Goal: Transaction & Acquisition: Purchase product/service

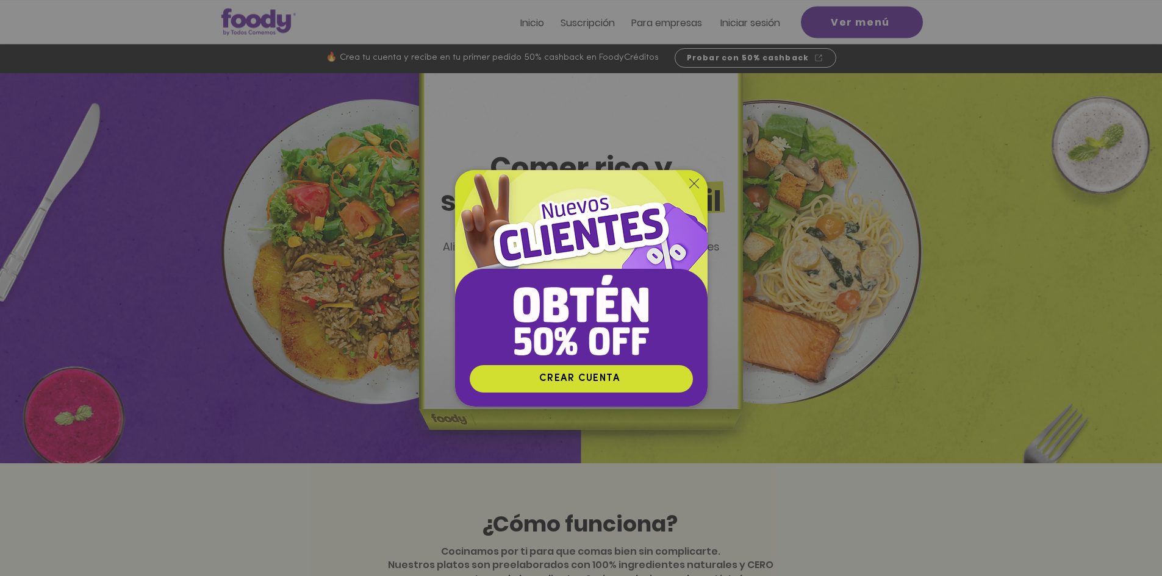
click at [970, 29] on div "Nuevos suscriptores 50% off" at bounding box center [581, 288] width 1162 height 576
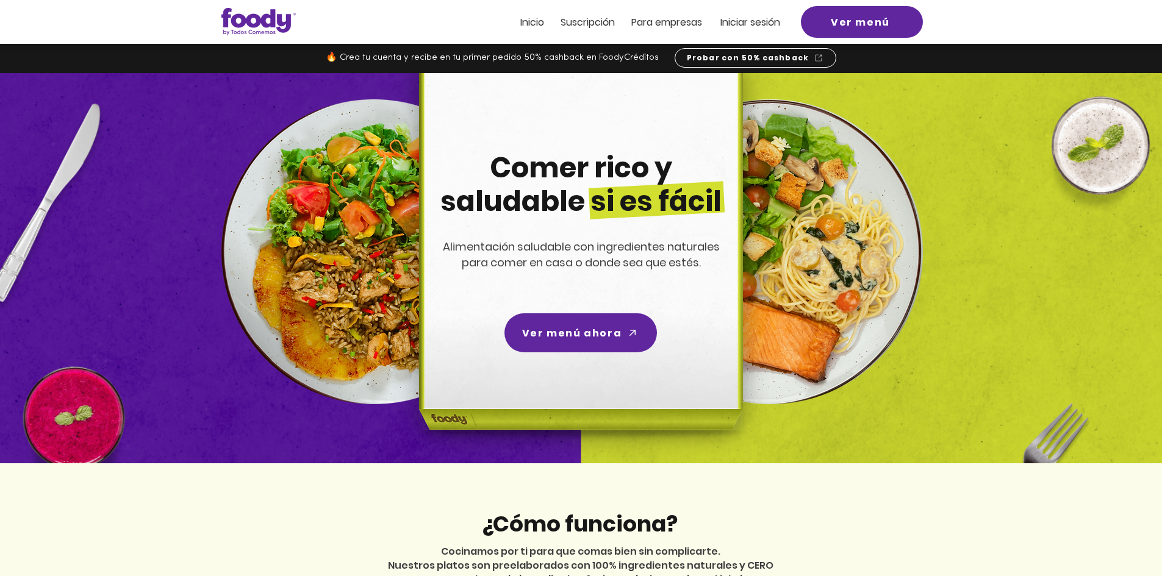
click at [763, 23] on span "Iniciar sesión" at bounding box center [750, 22] width 60 height 14
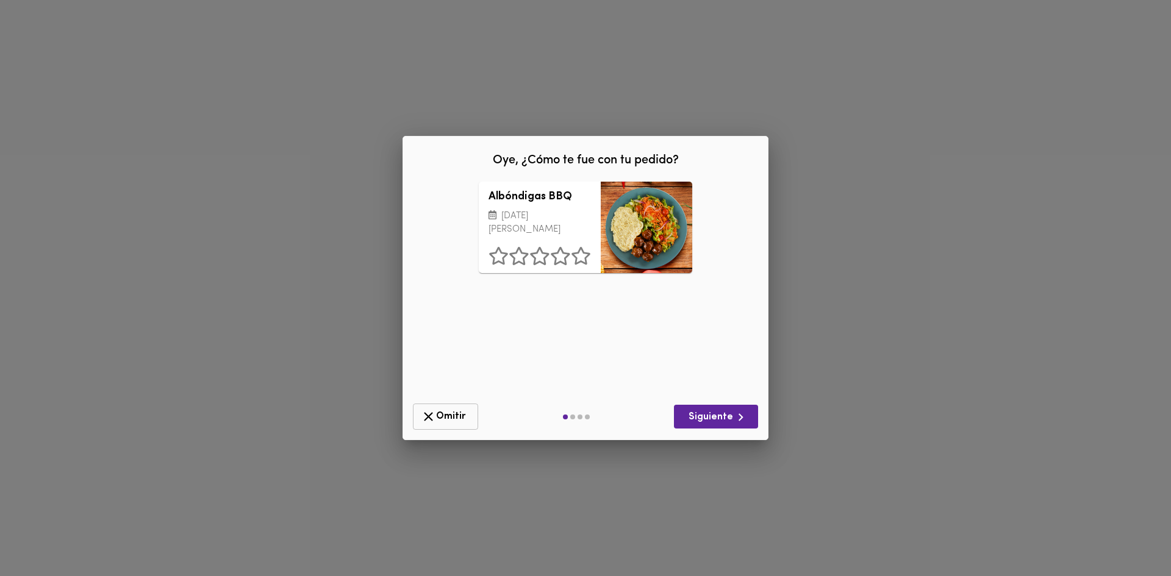
click at [443, 409] on button "Omitir" at bounding box center [445, 417] width 65 height 26
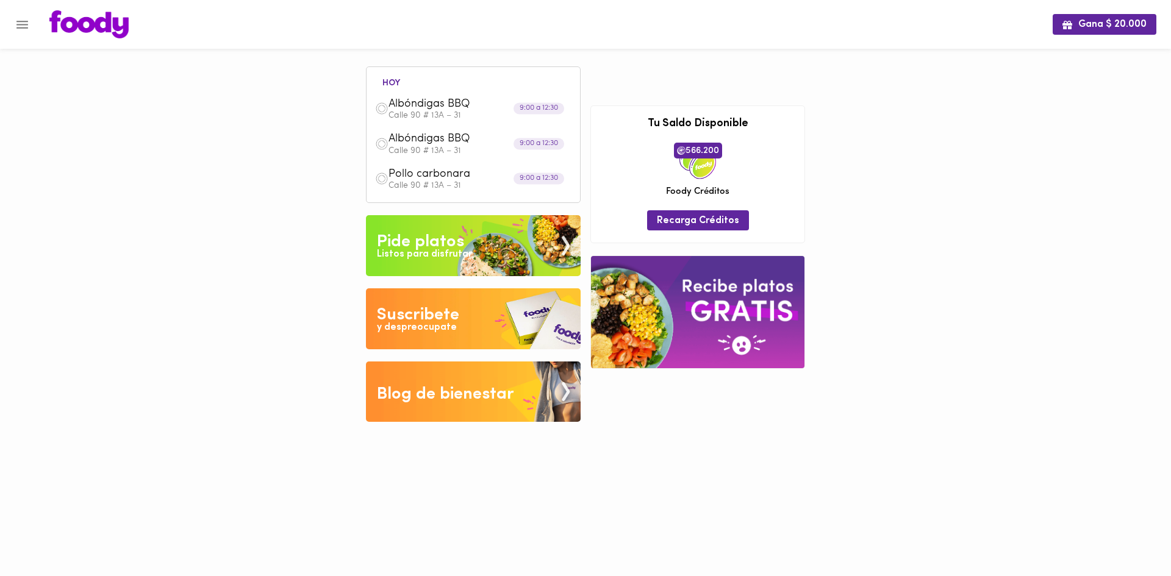
click at [458, 244] on div "Pide platos" at bounding box center [420, 242] width 87 height 24
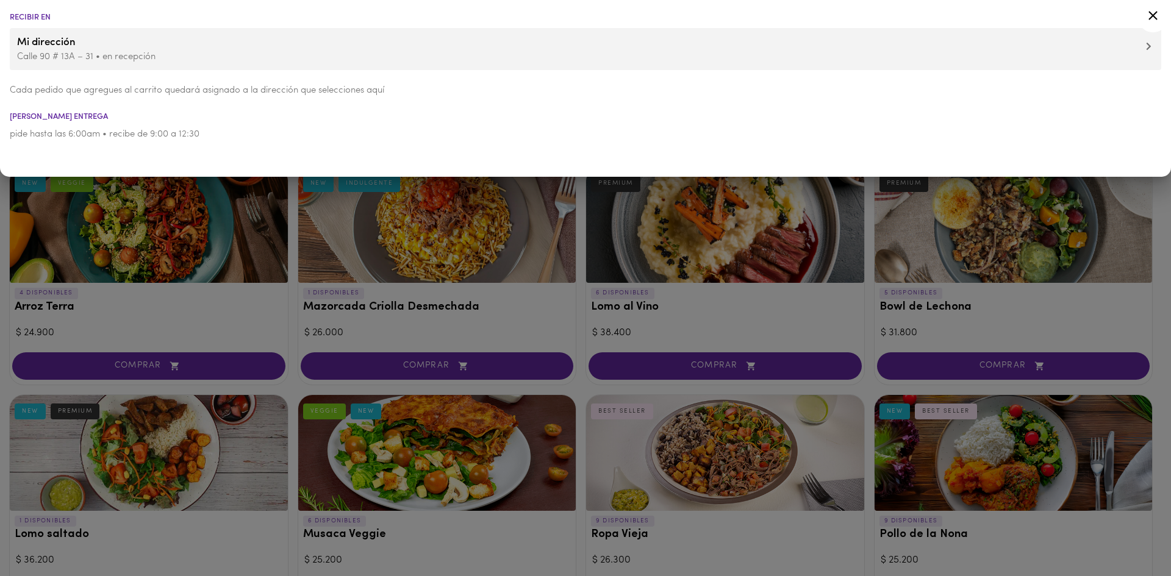
click at [432, 311] on div at bounding box center [585, 288] width 1171 height 576
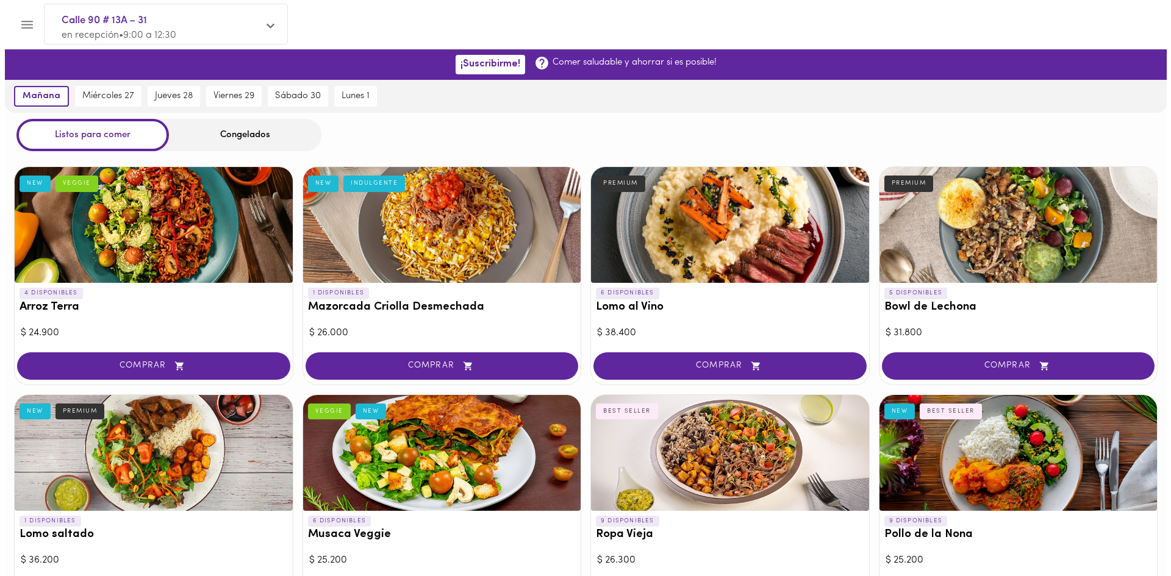
scroll to position [702, 0]
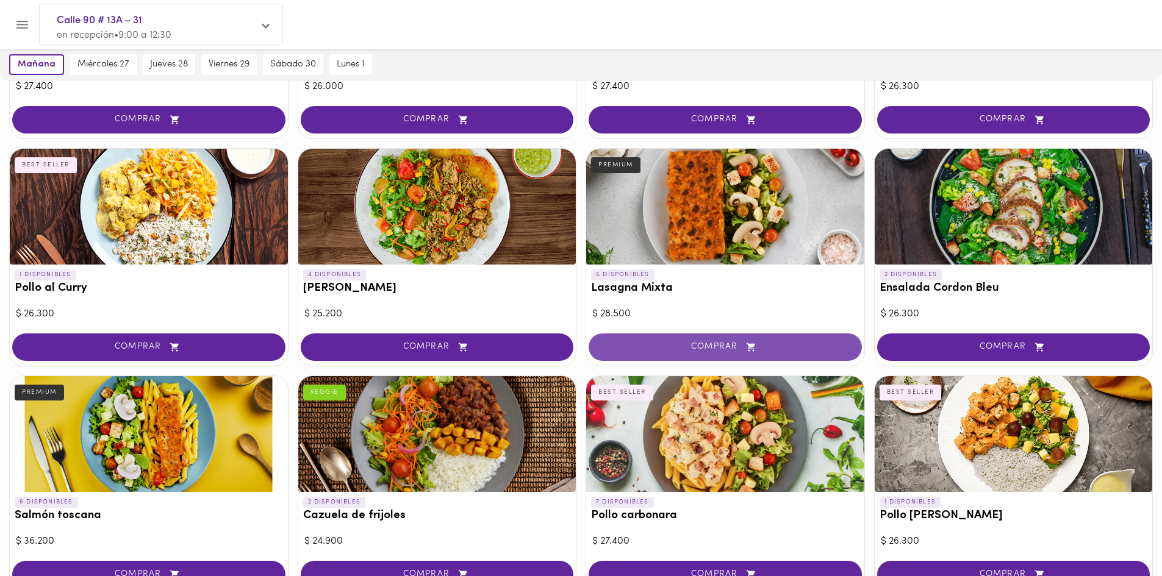
click at [733, 350] on span "COMPRAR" at bounding box center [725, 347] width 243 height 10
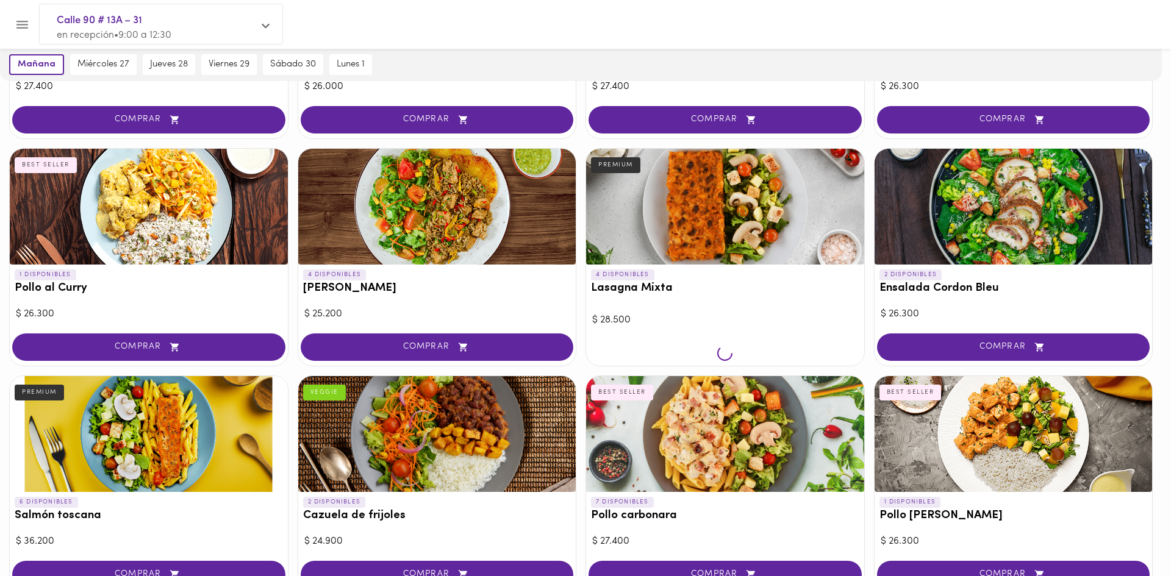
scroll to position [702, 0]
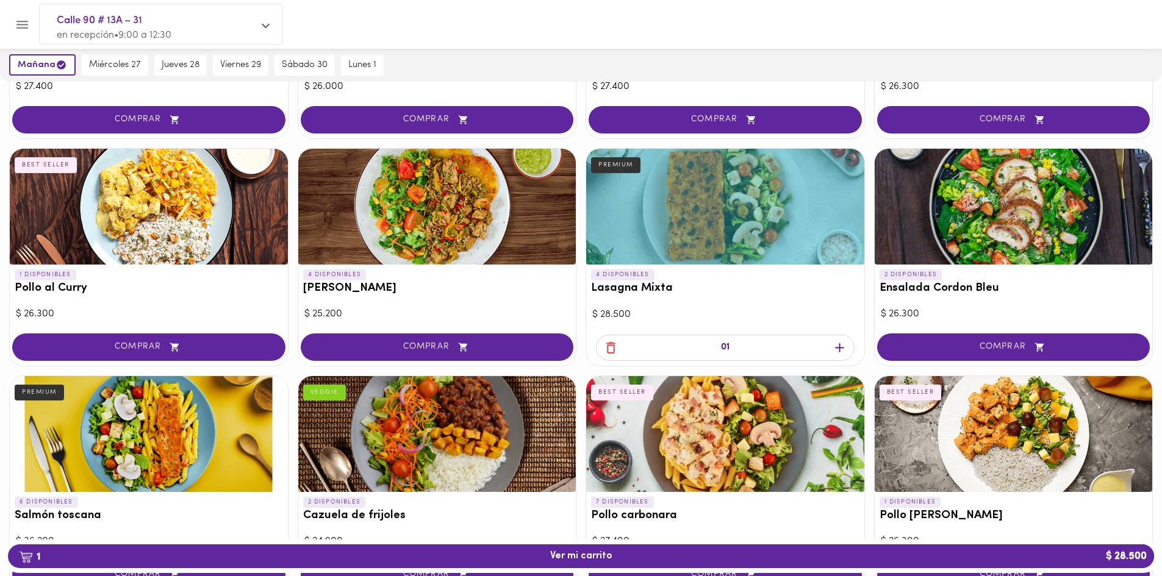
click at [831, 345] on span "button" at bounding box center [840, 347] width 18 height 15
click at [842, 343] on icon "button" at bounding box center [839, 347] width 15 height 15
click at [1050, 558] on span "3 Ver mi carrito $ 85.500" at bounding box center [581, 557] width 1127 height 12
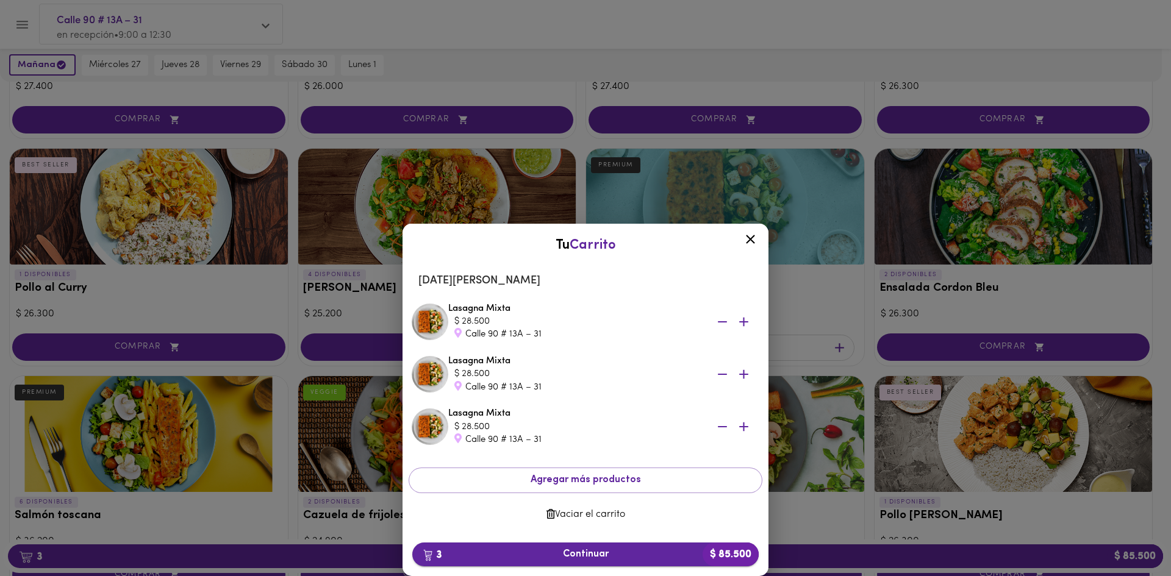
click at [647, 556] on span "3 Continuar $ 85.500" at bounding box center [585, 555] width 327 height 12
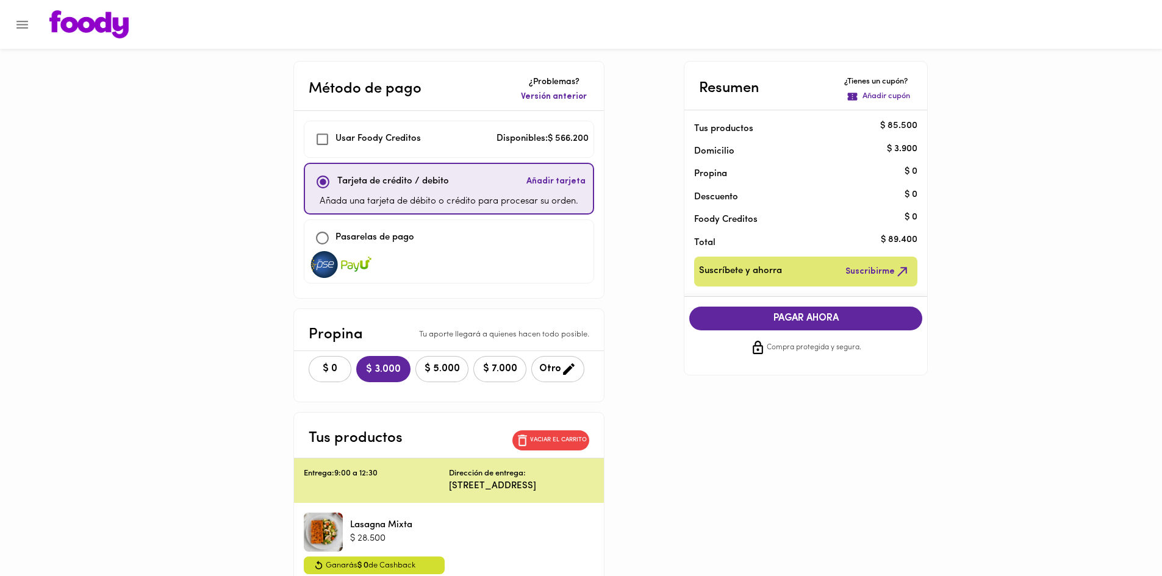
checkbox input "true"
click at [337, 365] on span "$ 0" at bounding box center [330, 370] width 27 height 12
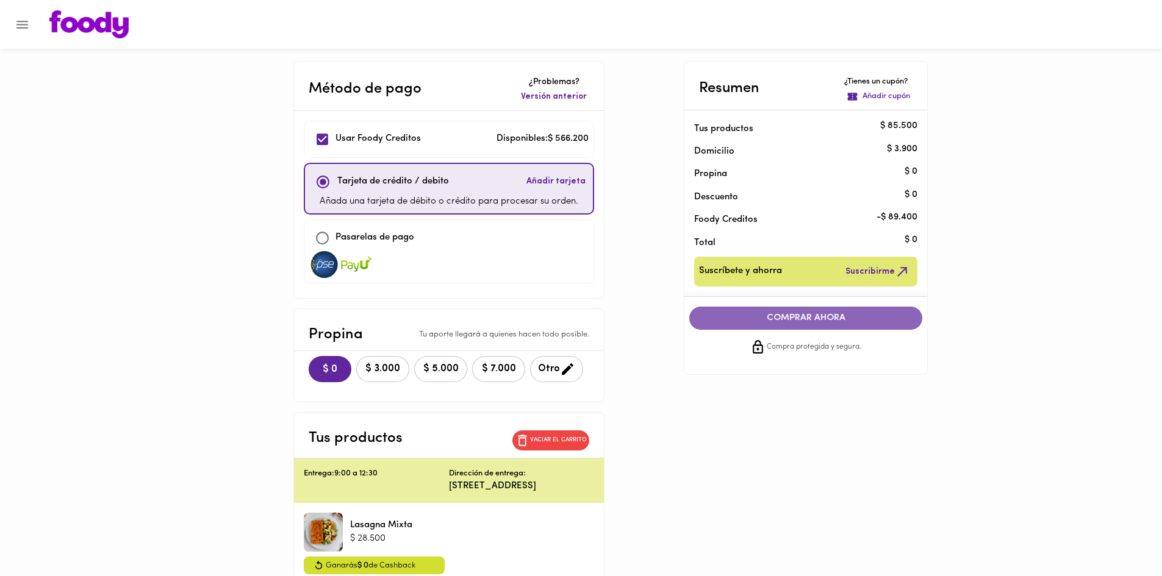
click at [880, 314] on span "COMPRAR AHORA" at bounding box center [806, 318] width 209 height 11
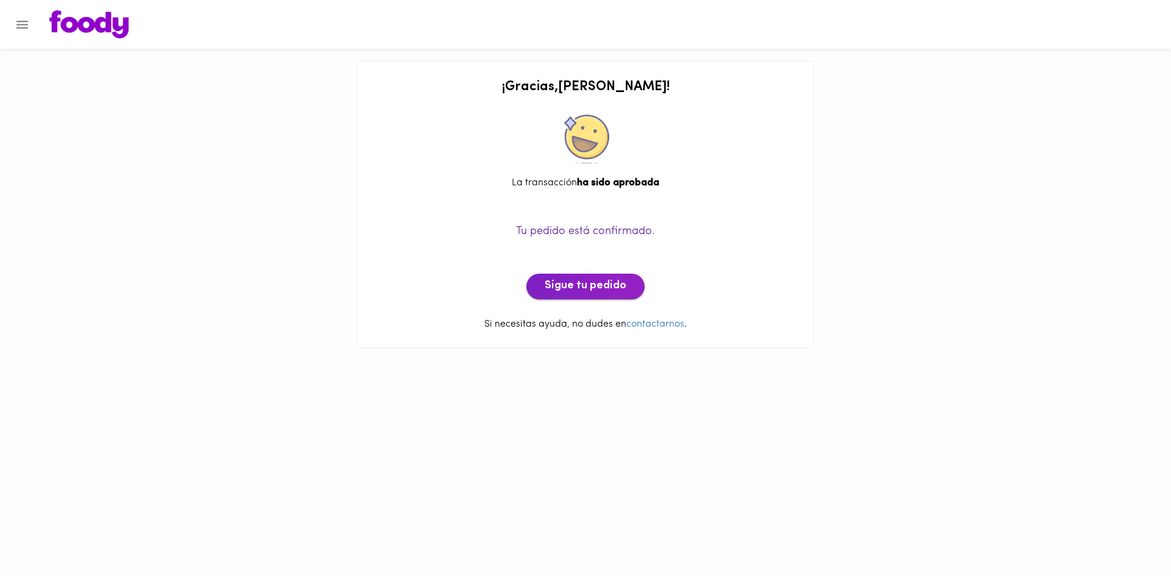
click at [592, 291] on span "Sigue tu pedido" at bounding box center [586, 286] width 82 height 13
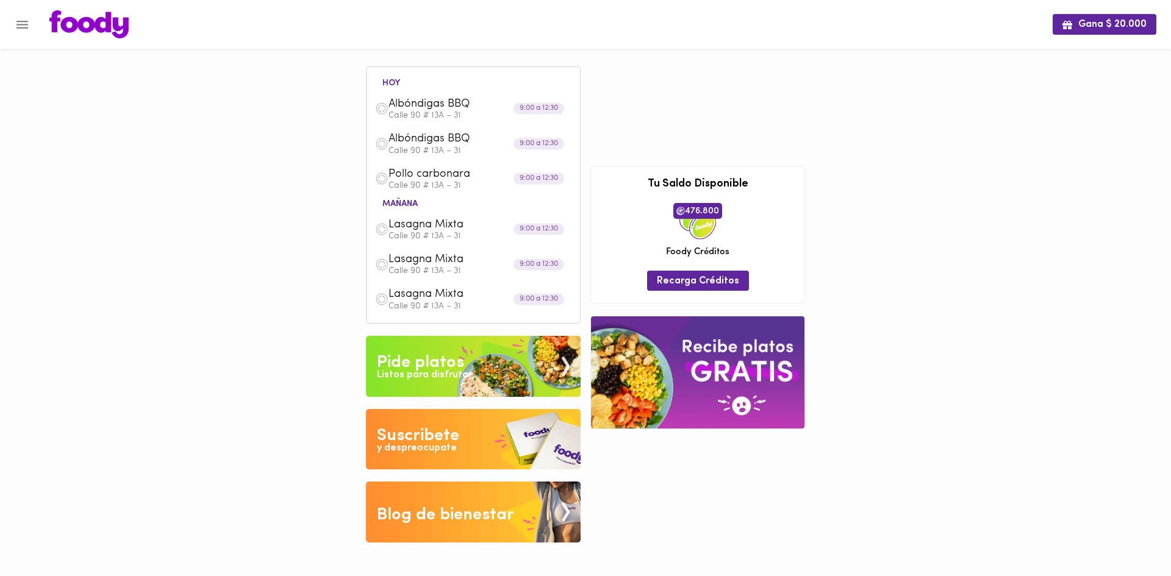
click at [450, 370] on div "Listos para disfrutar" at bounding box center [424, 375] width 95 height 14
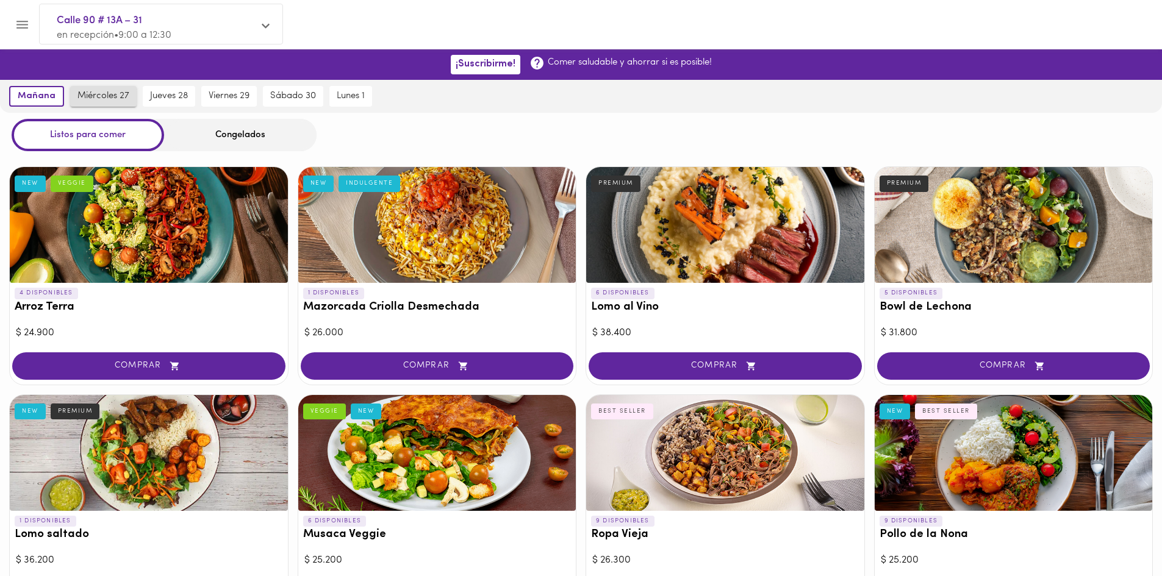
click at [113, 98] on span "miércoles 27" at bounding box center [103, 96] width 52 height 11
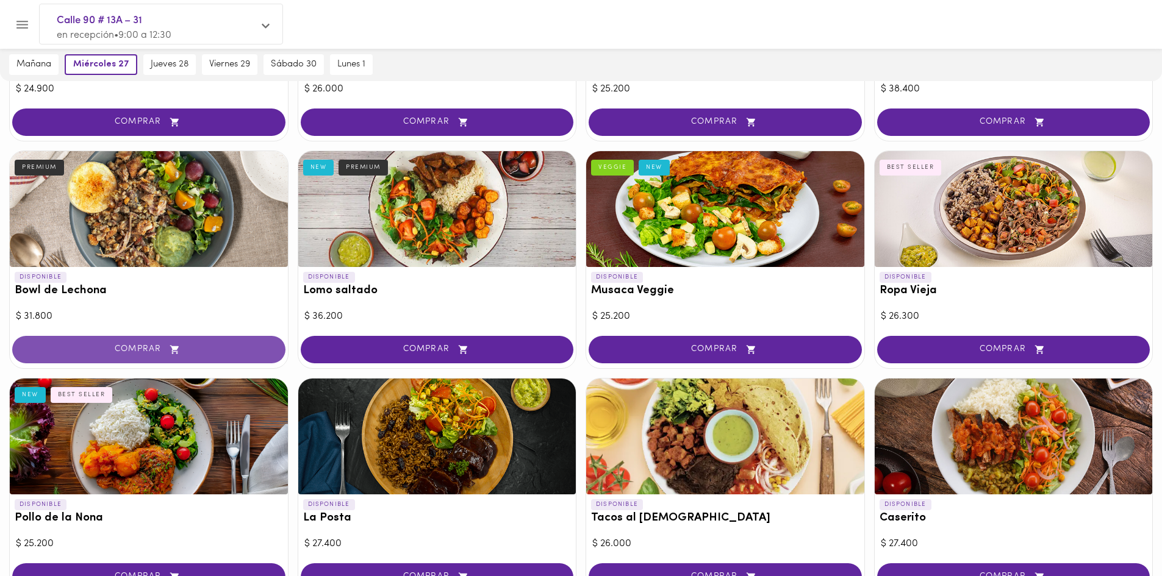
click at [171, 341] on button "COMPRAR" at bounding box center [148, 349] width 273 height 27
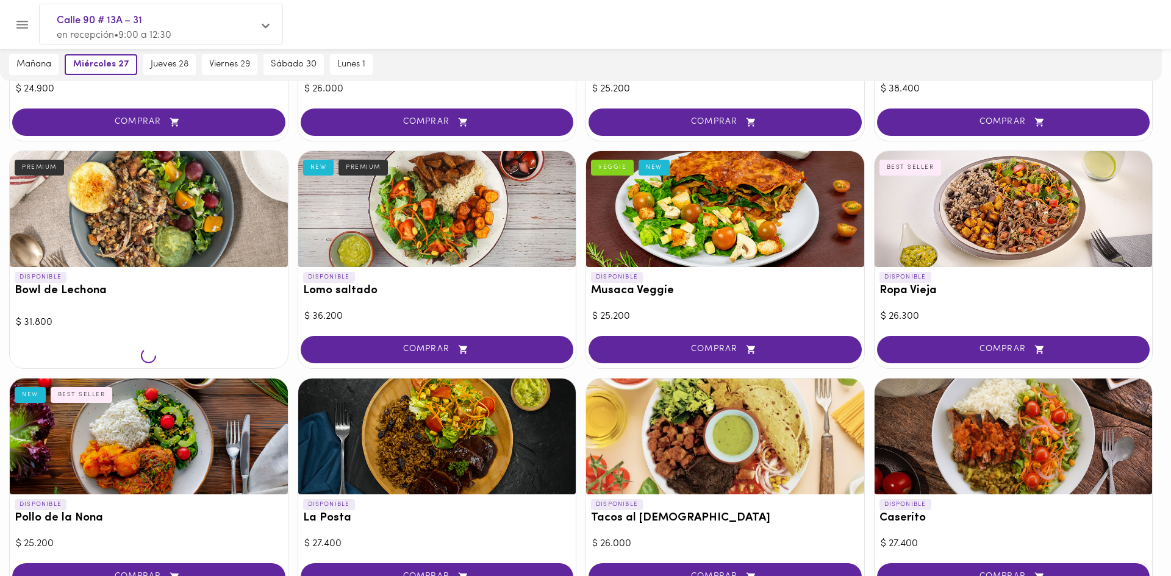
scroll to position [245, 0]
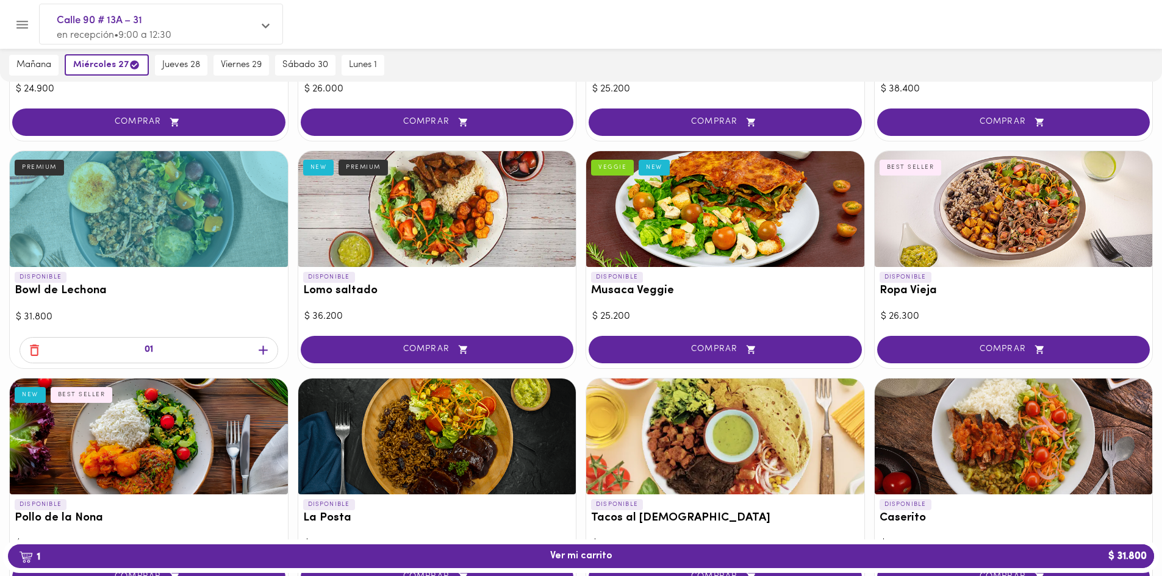
drag, startPoint x: 260, startPoint y: 345, endPoint x: 331, endPoint y: 397, distance: 86.9
click at [261, 345] on icon "button" at bounding box center [263, 350] width 15 height 15
click at [971, 358] on button "COMPRAR" at bounding box center [1013, 349] width 273 height 27
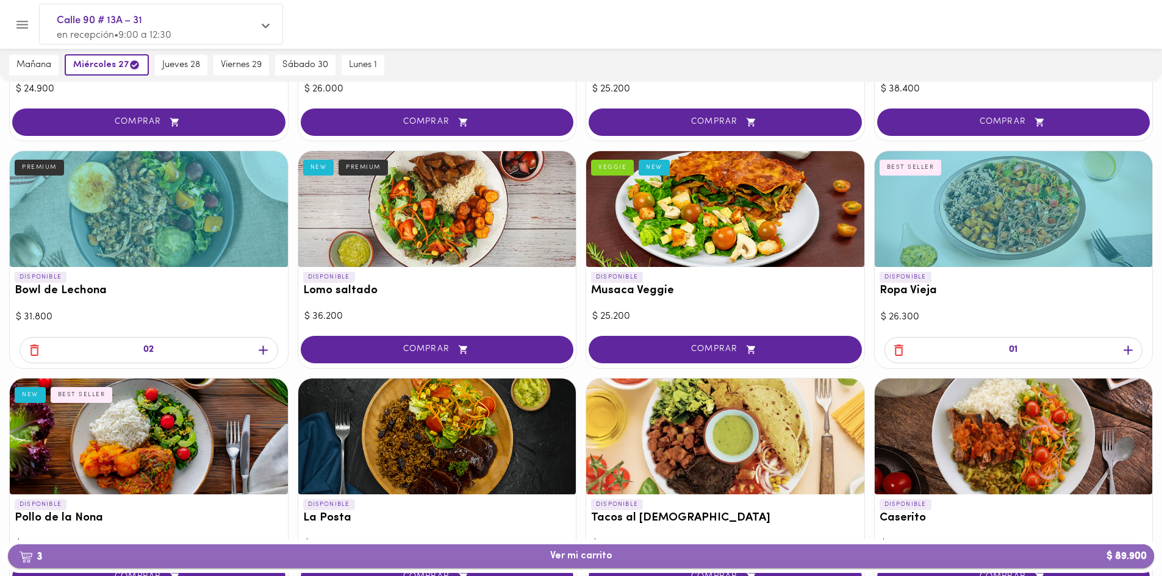
click at [900, 556] on span "3 Ver mi carrito $ 89.900" at bounding box center [581, 557] width 1127 height 12
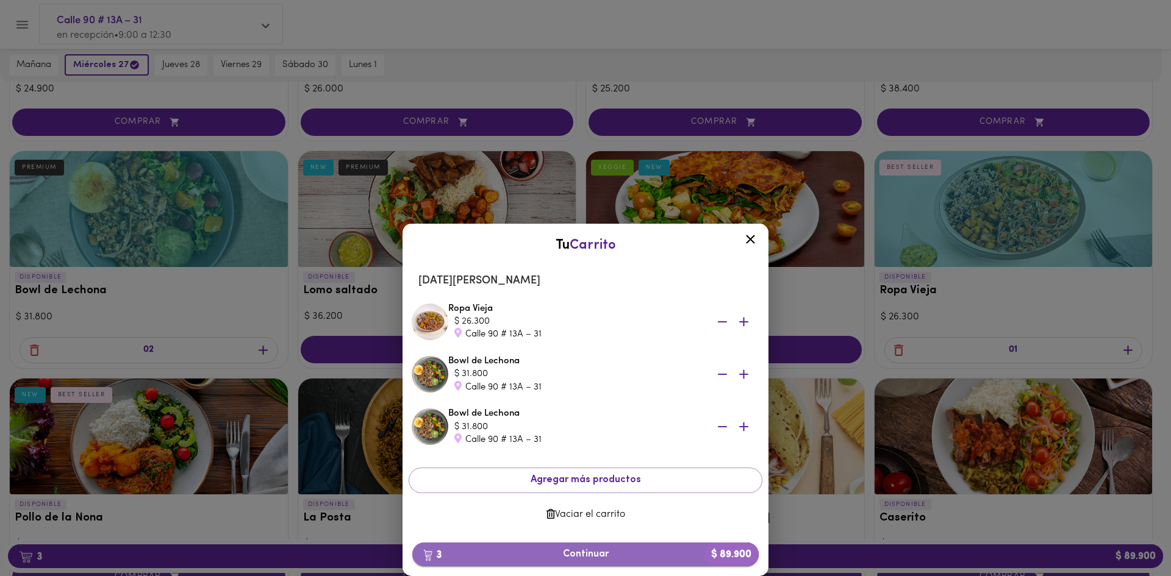
click at [600, 549] on span "3 Continuar $ 89.900" at bounding box center [585, 555] width 327 height 12
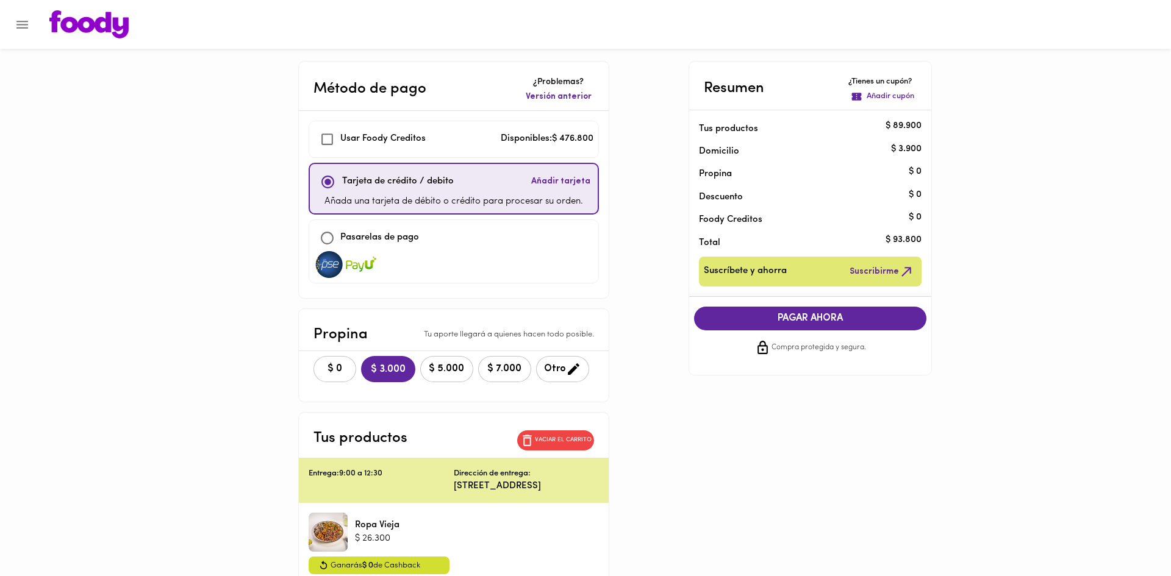
checkbox input "true"
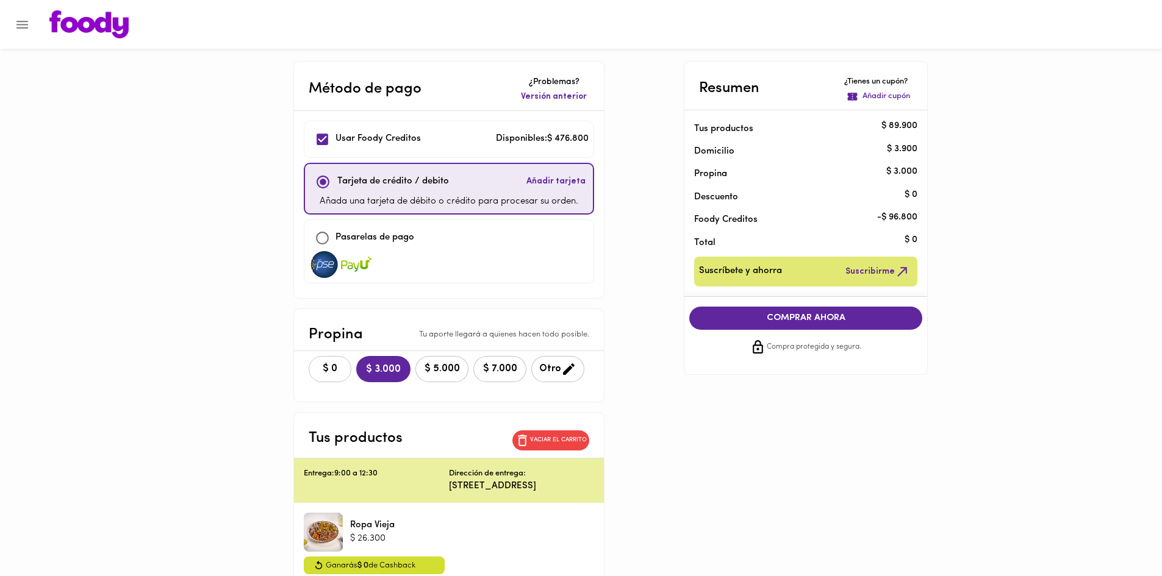
click at [319, 361] on button "$ 0" at bounding box center [330, 369] width 43 height 26
click at [797, 309] on button "COMPRAR AHORA" at bounding box center [805, 318] width 233 height 23
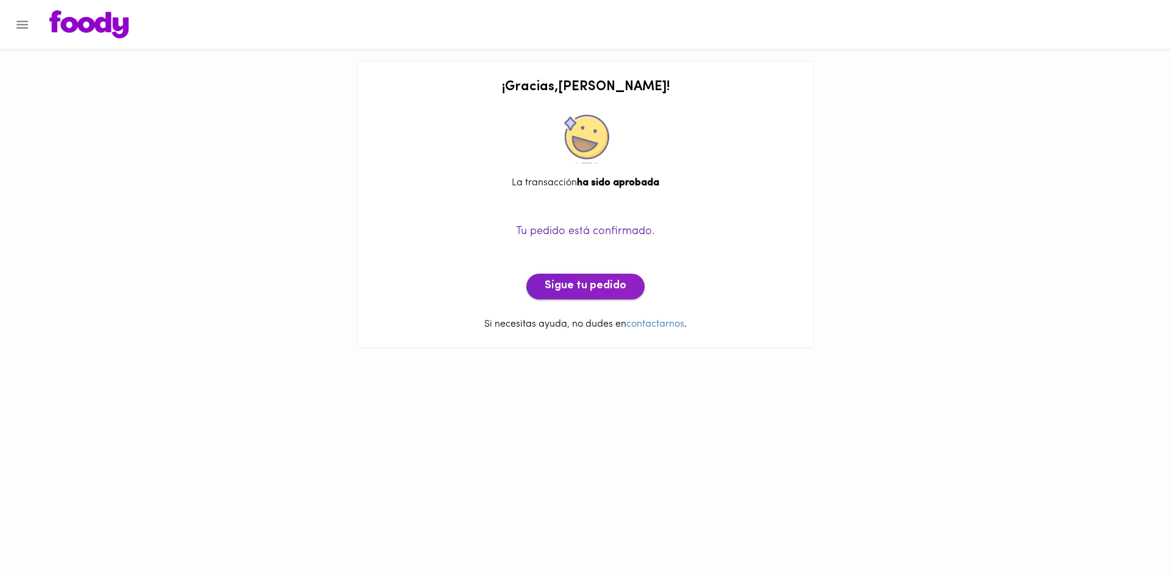
click at [610, 280] on span "Sigue tu pedido" at bounding box center [586, 286] width 82 height 13
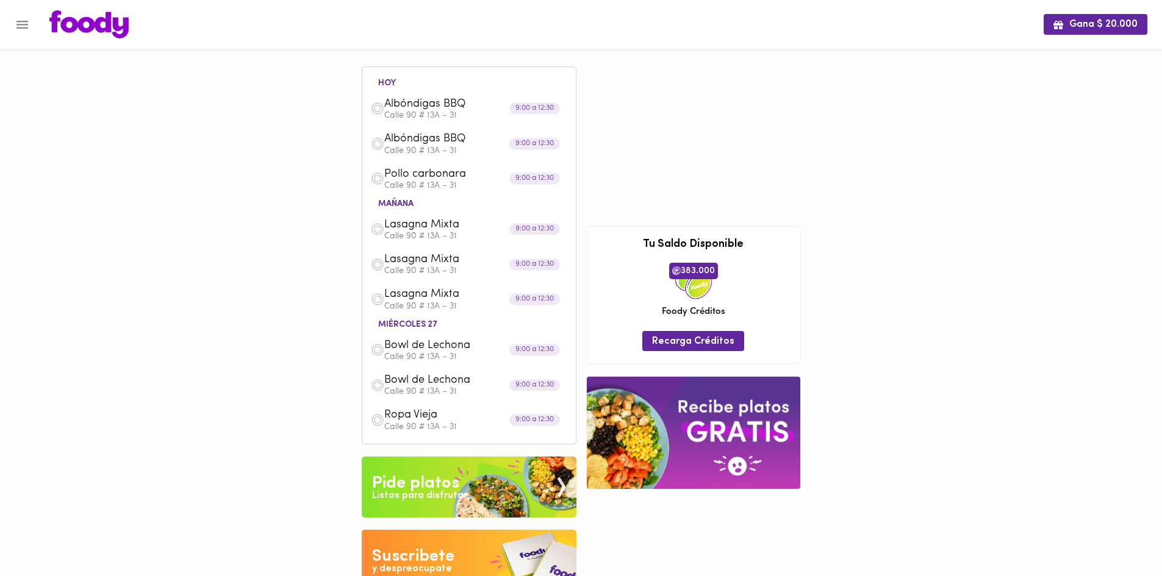
click at [478, 453] on div "[DATE] Albóndigas BBQ Calle 90 # 13A – 31 9:00 a 12:30 Albóndigas BBQ Calle 90 …" at bounding box center [469, 358] width 224 height 622
click at [478, 464] on img at bounding box center [469, 487] width 215 height 61
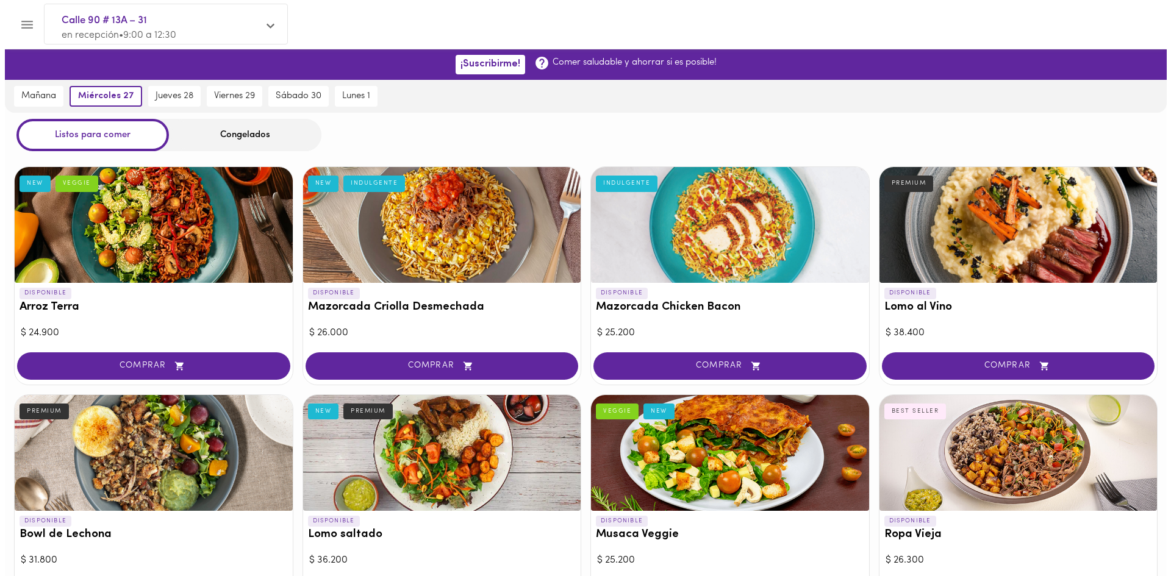
scroll to position [474, 0]
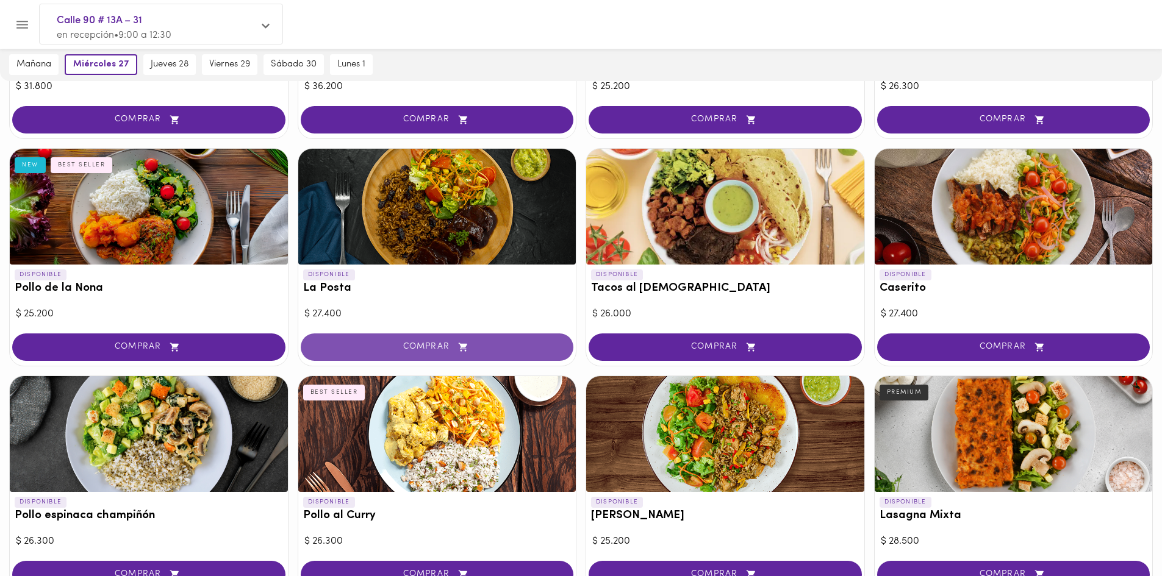
click at [433, 351] on span "COMPRAR" at bounding box center [437, 347] width 243 height 10
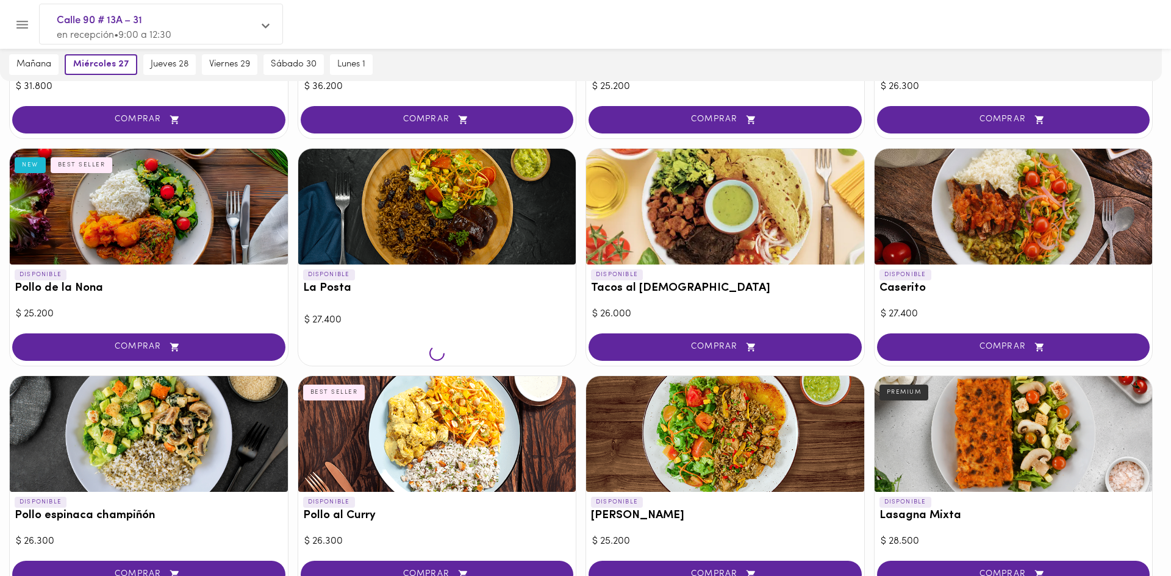
scroll to position [475, 0]
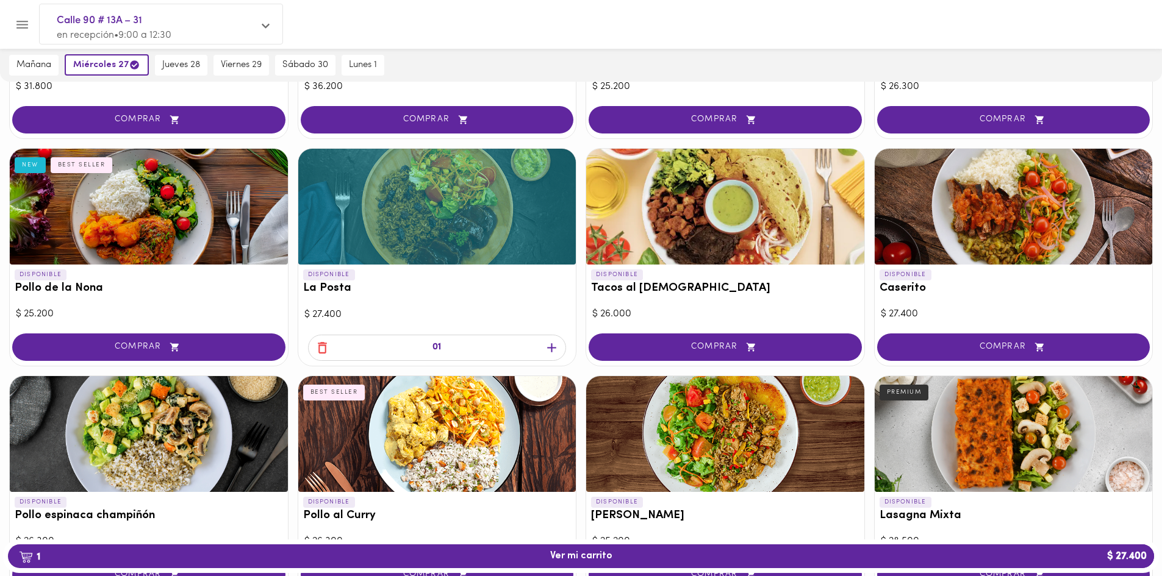
click at [1083, 13] on div at bounding box center [592, 24] width 1110 height 28
click at [178, 66] on span "jueves 28" at bounding box center [181, 65] width 38 height 11
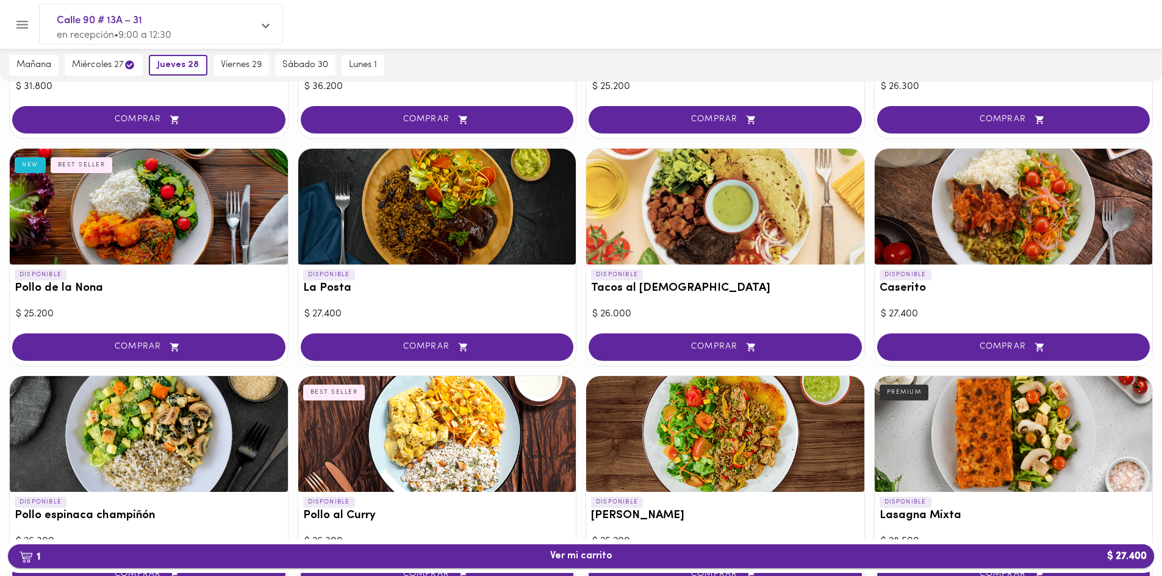
click at [221, 566] on button "1 Ver mi carrito $ 27.400" at bounding box center [581, 557] width 1146 height 24
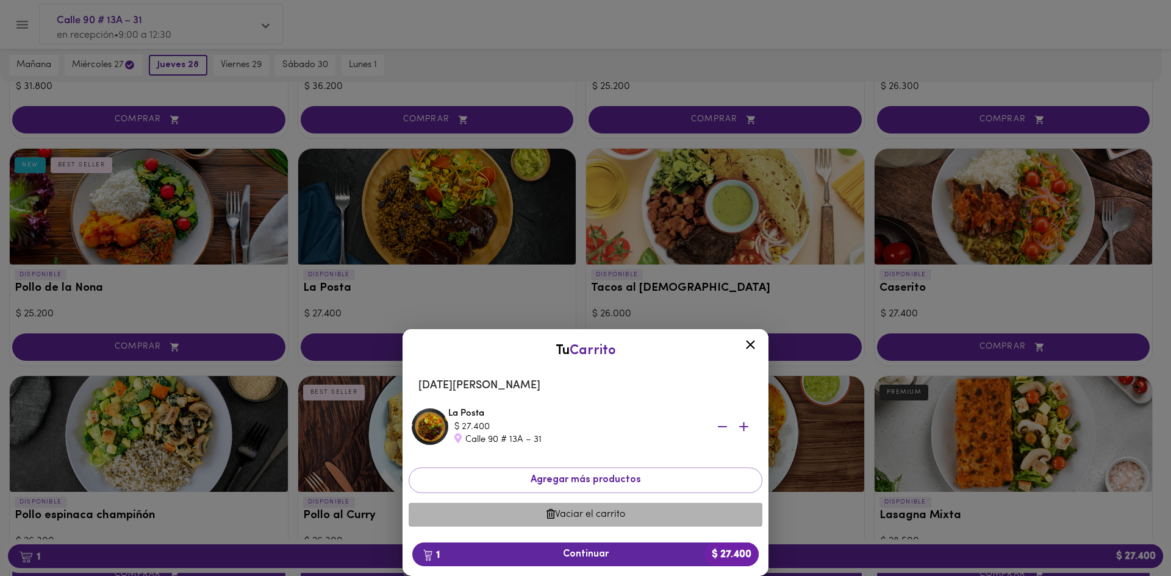
click at [602, 511] on span "Vaciar el carrito" at bounding box center [585, 515] width 334 height 12
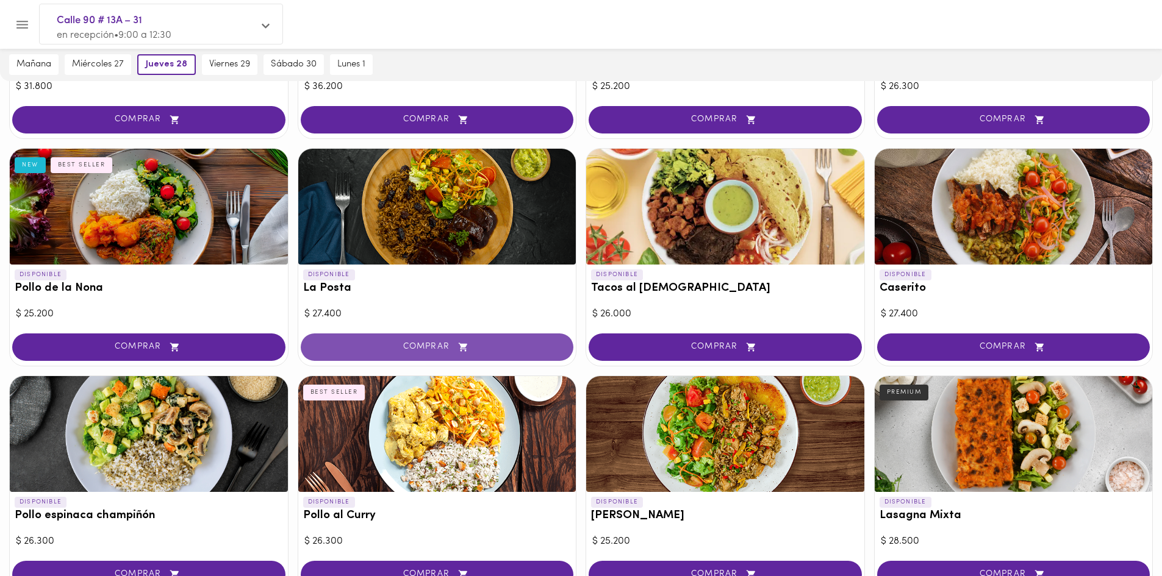
click at [451, 346] on span "COMPRAR" at bounding box center [437, 347] width 243 height 10
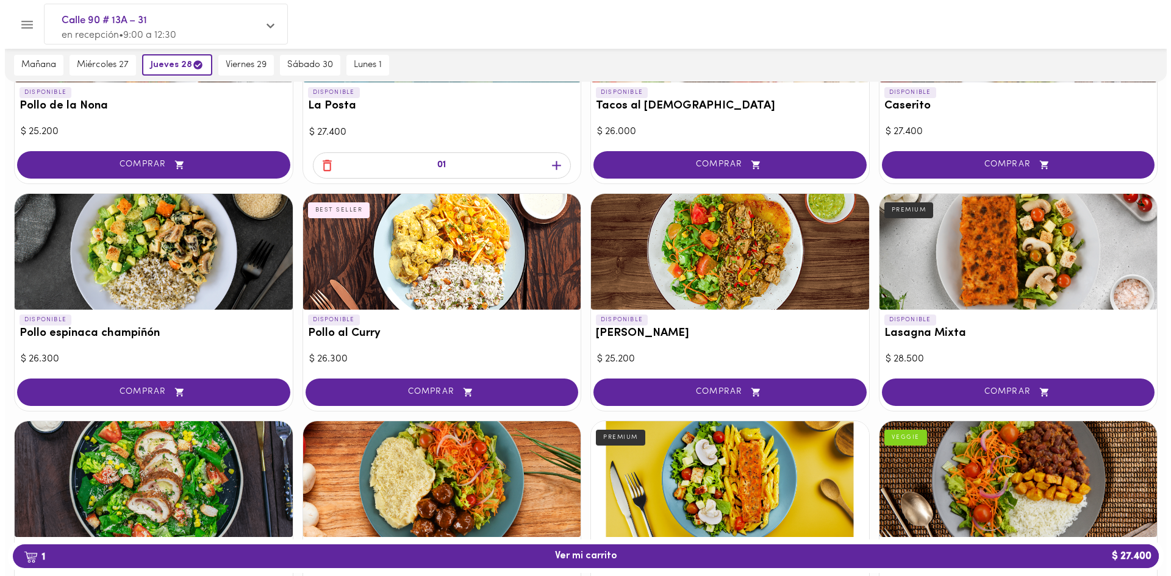
scroll to position [658, 0]
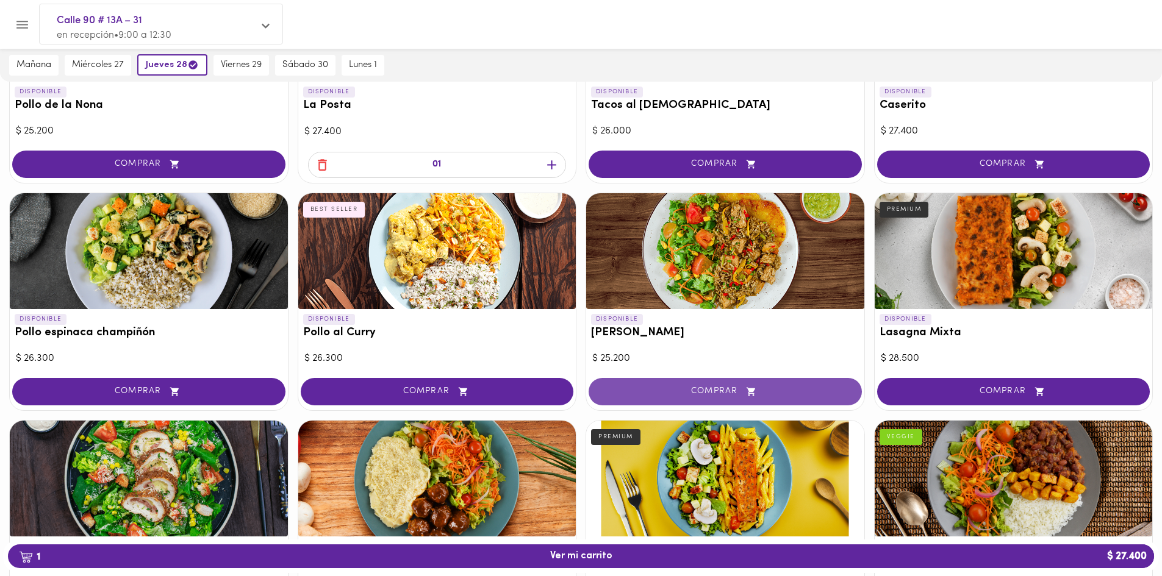
click at [704, 380] on button "COMPRAR" at bounding box center [725, 391] width 273 height 27
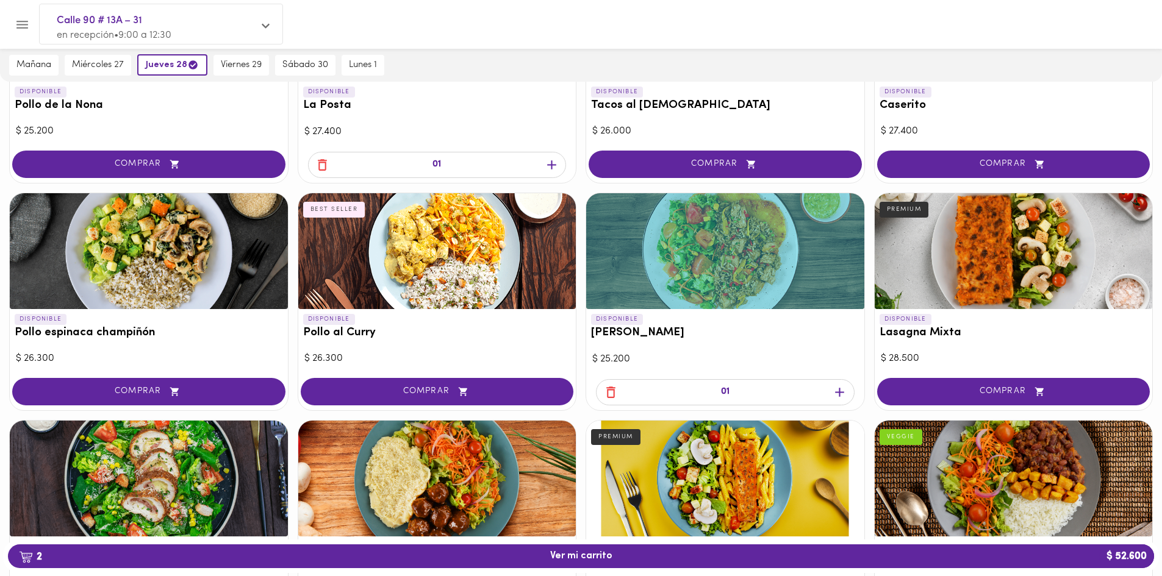
click at [836, 390] on icon "button" at bounding box center [839, 392] width 15 height 15
click at [727, 559] on span "3 Ver mi carrito $ 77.800" at bounding box center [581, 557] width 1127 height 12
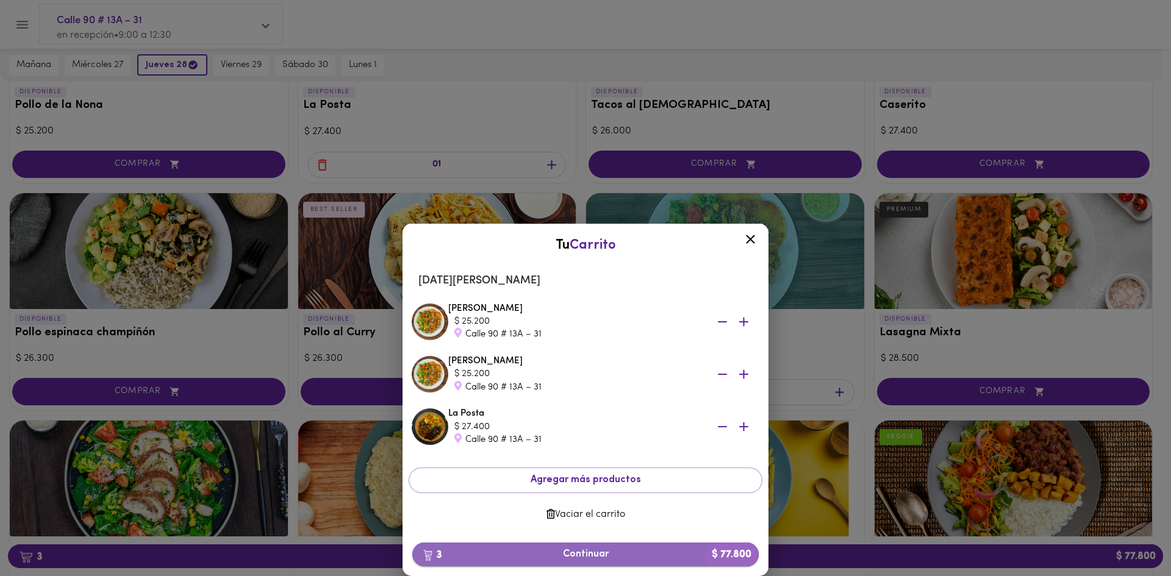
click at [625, 559] on span "3 Continuar $ 77.800" at bounding box center [585, 555] width 327 height 12
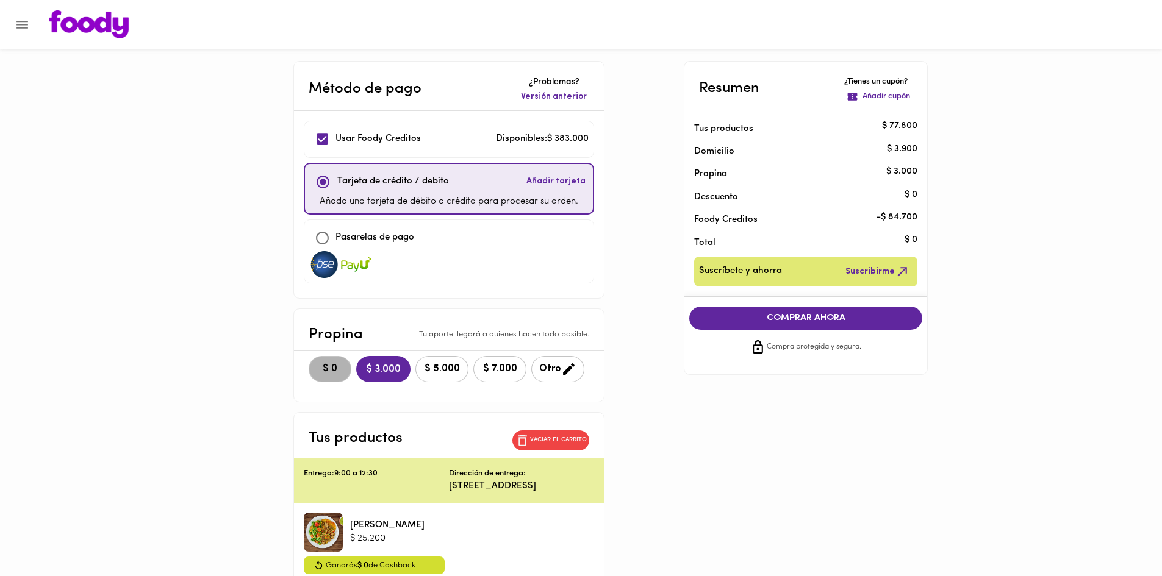
drag, startPoint x: 339, startPoint y: 371, endPoint x: 645, endPoint y: 375, distance: 306.3
click at [346, 370] on button "$ 0" at bounding box center [330, 369] width 43 height 26
click at [786, 314] on span "COMPRAR AHORA" at bounding box center [806, 318] width 209 height 11
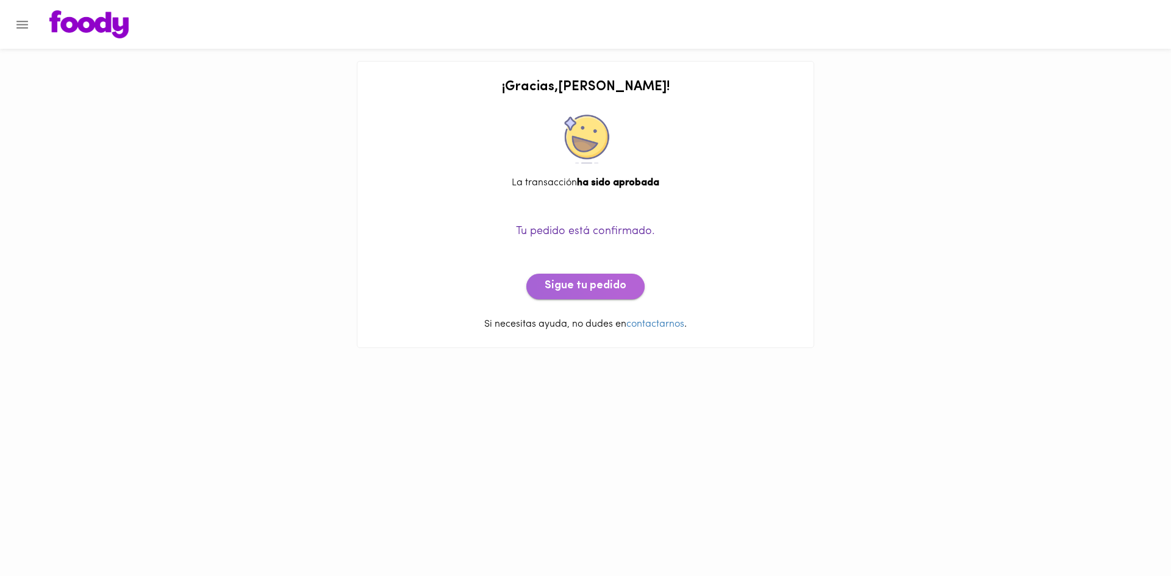
click at [605, 289] on span "Sigue tu pedido" at bounding box center [586, 286] width 82 height 13
